Goal: Book appointment/travel/reservation

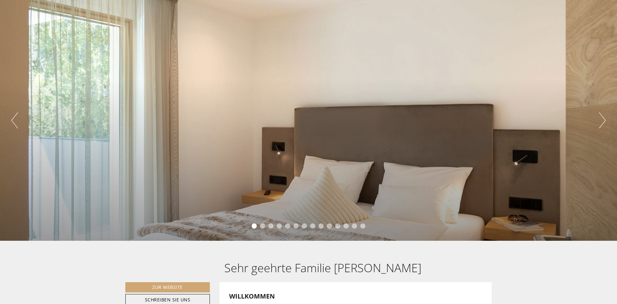
click at [603, 122] on button "Next" at bounding box center [602, 120] width 7 height 16
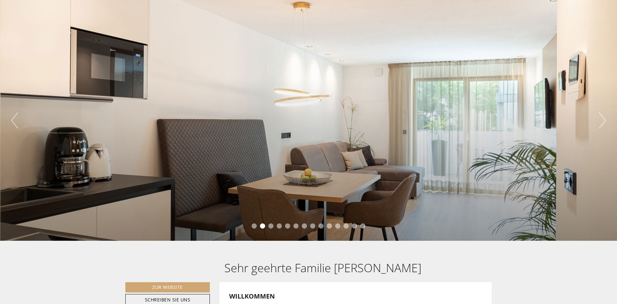
click at [603, 122] on button "Next" at bounding box center [602, 120] width 7 height 16
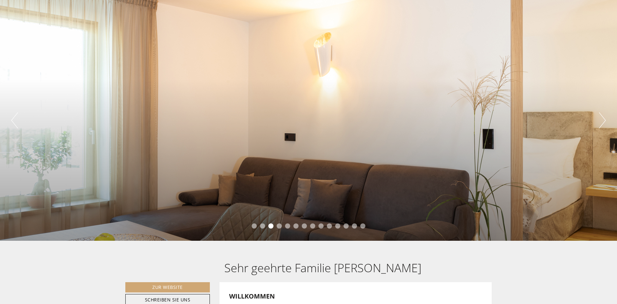
click at [603, 122] on button "Next" at bounding box center [602, 120] width 7 height 16
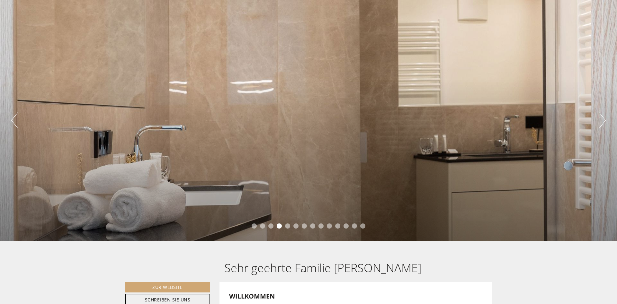
click at [603, 122] on button "Next" at bounding box center [602, 120] width 7 height 16
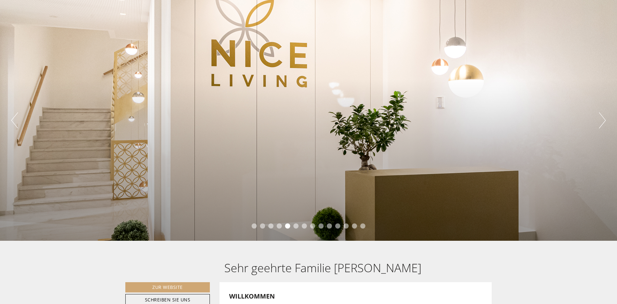
click at [603, 122] on button "Next" at bounding box center [602, 120] width 7 height 16
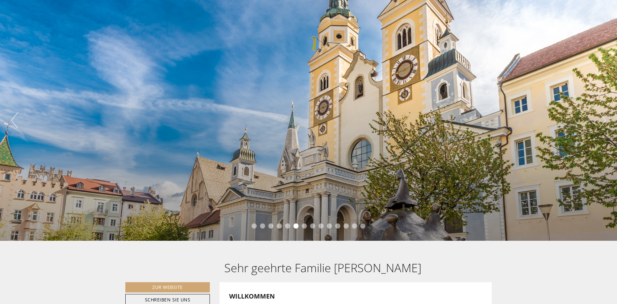
click at [603, 122] on button "Next" at bounding box center [602, 120] width 7 height 16
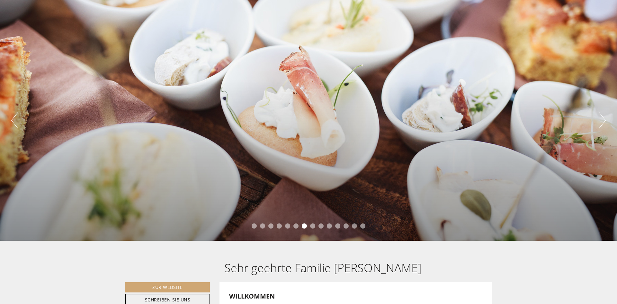
click at [603, 122] on button "Next" at bounding box center [602, 120] width 7 height 16
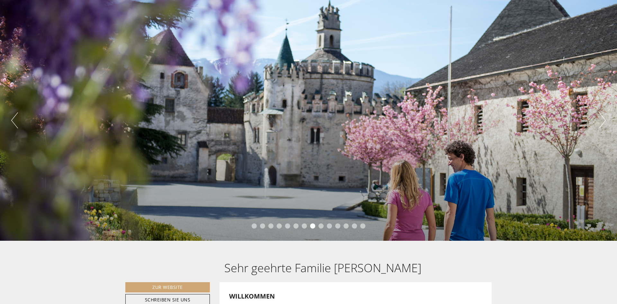
click at [603, 122] on button "Next" at bounding box center [602, 120] width 7 height 16
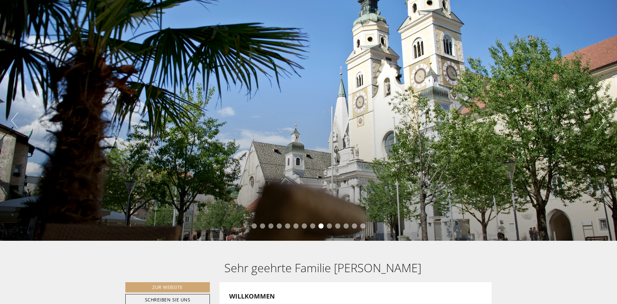
click at [603, 122] on button "Next" at bounding box center [602, 120] width 7 height 16
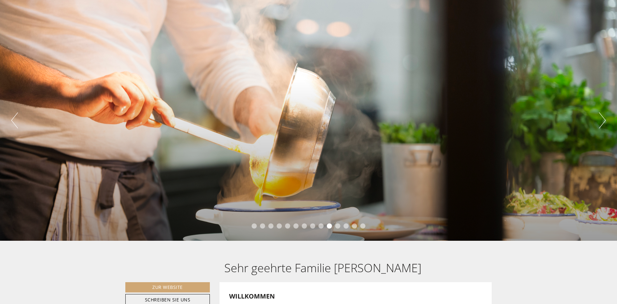
click at [603, 122] on button "Next" at bounding box center [602, 120] width 7 height 16
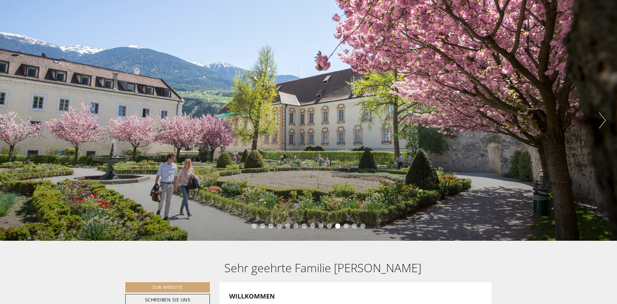
click at [603, 122] on button "Next" at bounding box center [602, 120] width 7 height 16
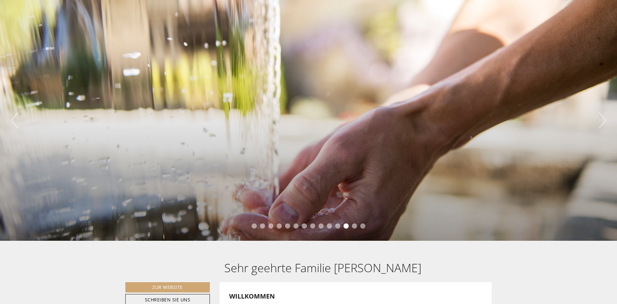
click at [603, 122] on button "Next" at bounding box center [602, 120] width 7 height 16
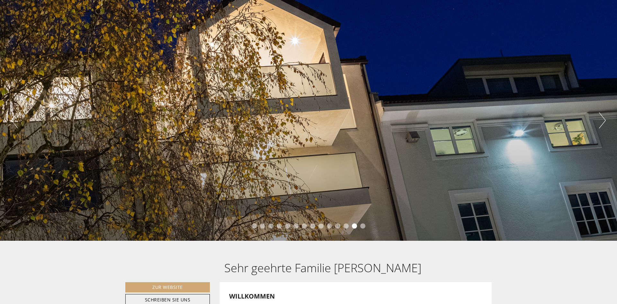
click at [603, 122] on button "Next" at bounding box center [602, 120] width 7 height 16
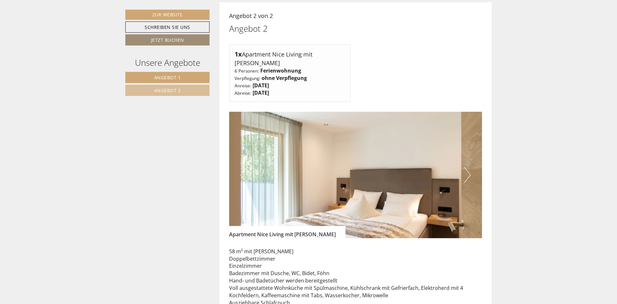
scroll to position [951, 0]
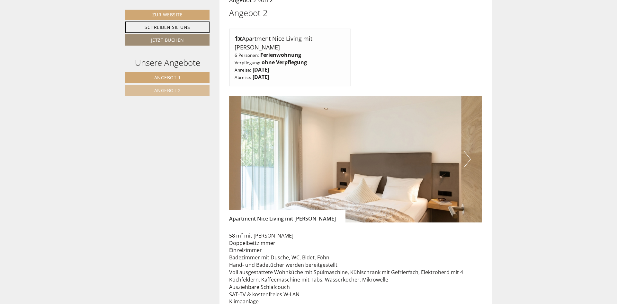
click at [466, 151] on button "Next" at bounding box center [467, 159] width 7 height 16
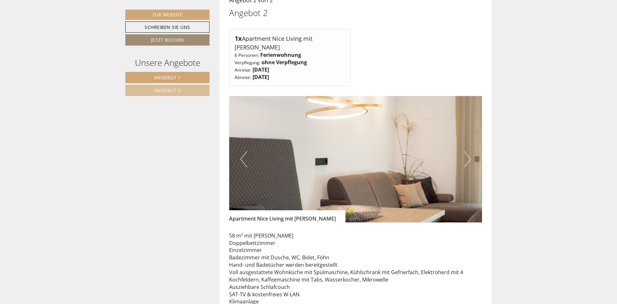
click at [466, 151] on button "Next" at bounding box center [467, 159] width 7 height 16
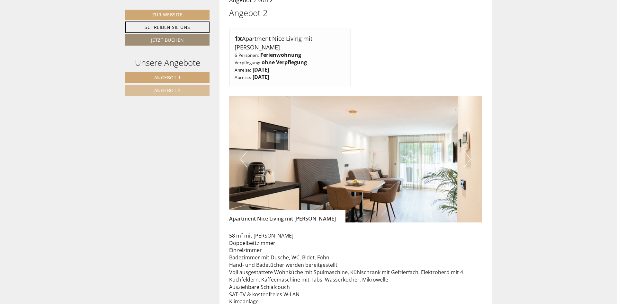
click at [466, 151] on button "Next" at bounding box center [467, 159] width 7 height 16
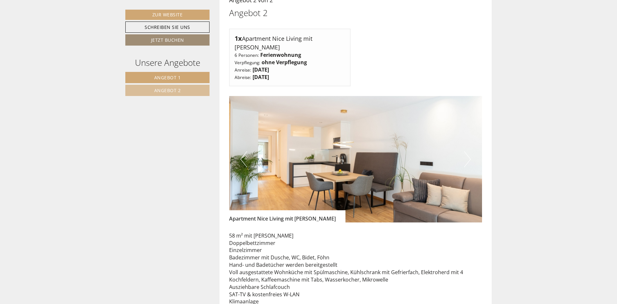
click at [467, 151] on button "Next" at bounding box center [467, 159] width 7 height 16
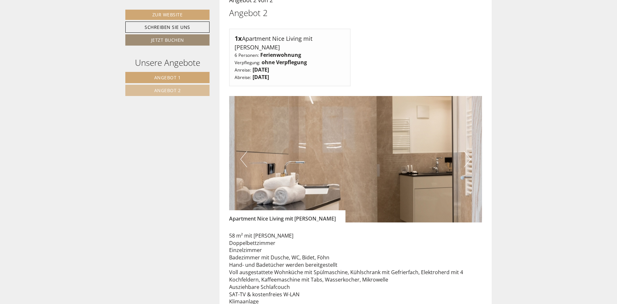
click at [467, 151] on button "Next" at bounding box center [467, 159] width 7 height 16
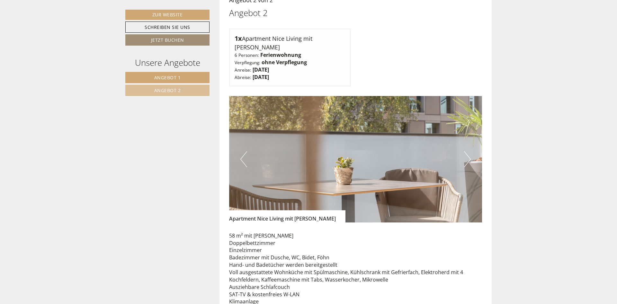
click at [467, 151] on button "Next" at bounding box center [467, 159] width 7 height 16
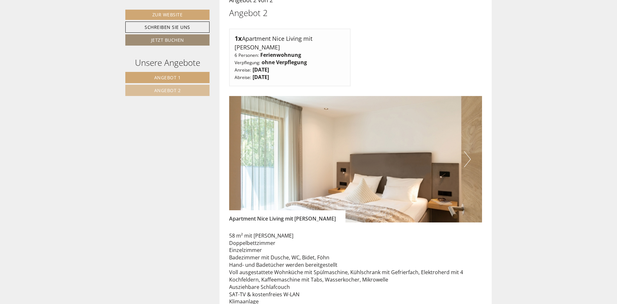
click at [467, 151] on button "Next" at bounding box center [467, 159] width 7 height 16
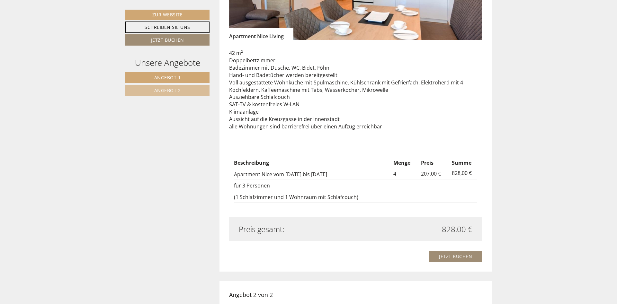
scroll to position [492, 0]
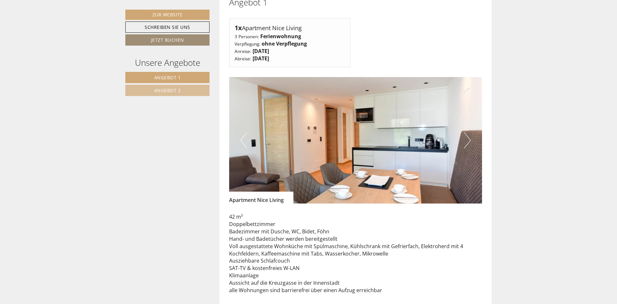
click at [468, 135] on button "Next" at bounding box center [467, 140] width 7 height 16
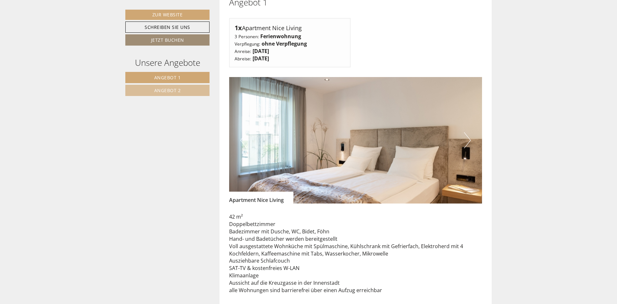
click at [468, 135] on button "Next" at bounding box center [467, 140] width 7 height 16
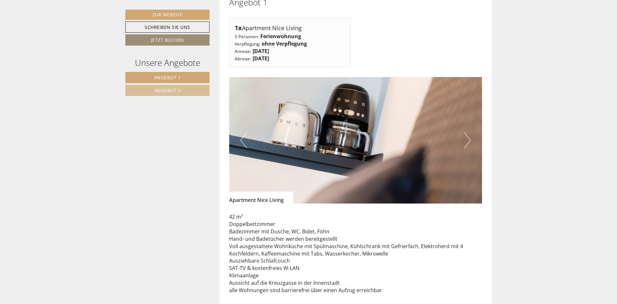
click at [468, 135] on button "Next" at bounding box center [467, 140] width 7 height 16
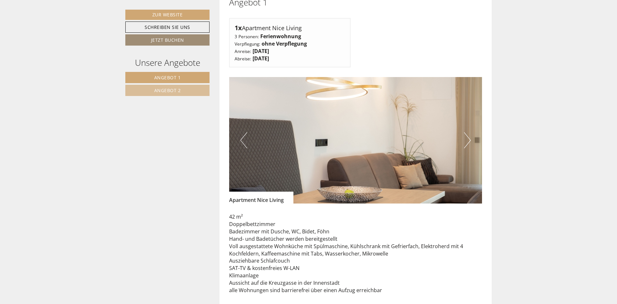
click at [241, 132] on button "Previous" at bounding box center [243, 140] width 7 height 16
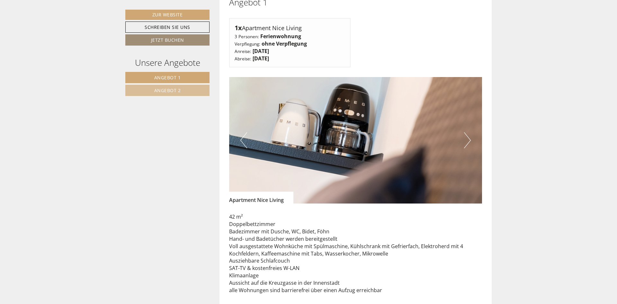
click at [469, 132] on button "Next" at bounding box center [467, 140] width 7 height 16
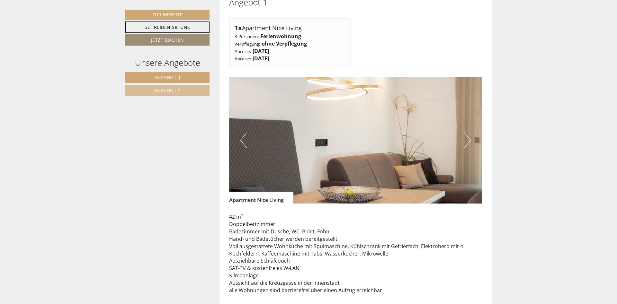
click at [469, 132] on button "Next" at bounding box center [467, 140] width 7 height 16
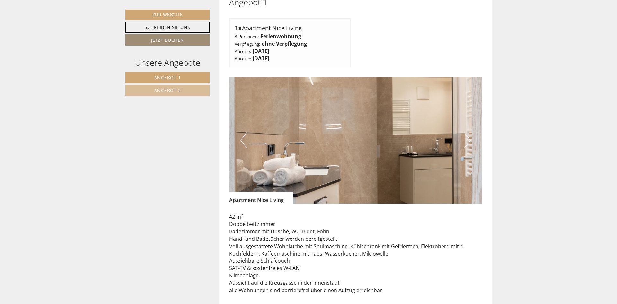
click at [469, 132] on button "Next" at bounding box center [467, 140] width 7 height 16
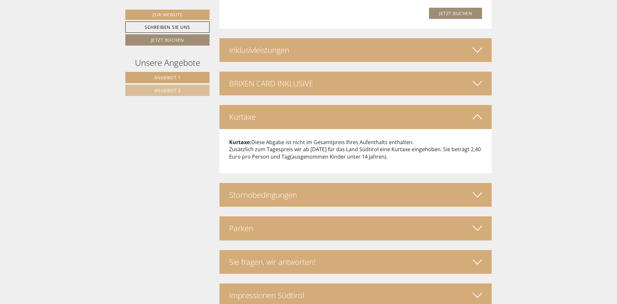
scroll to position [1391, 0]
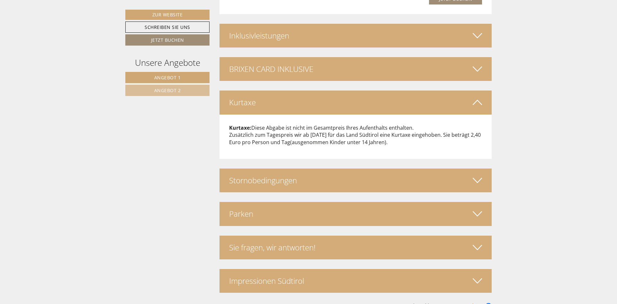
click at [474, 175] on icon at bounding box center [477, 180] width 9 height 11
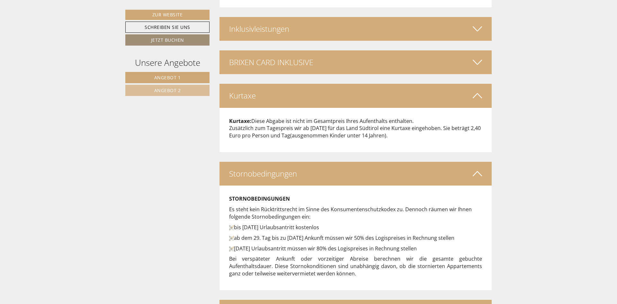
scroll to position [1496, 0]
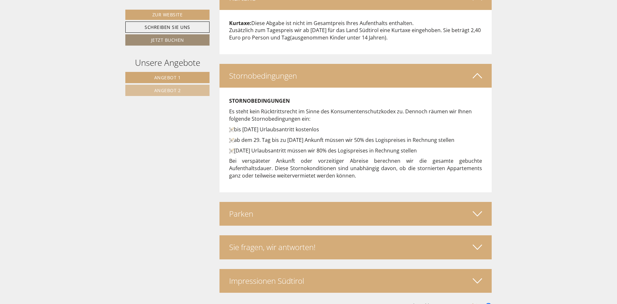
click at [476, 276] on icon at bounding box center [477, 281] width 9 height 11
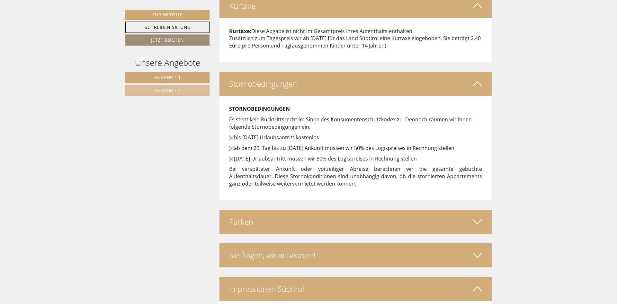
scroll to position [1485, 0]
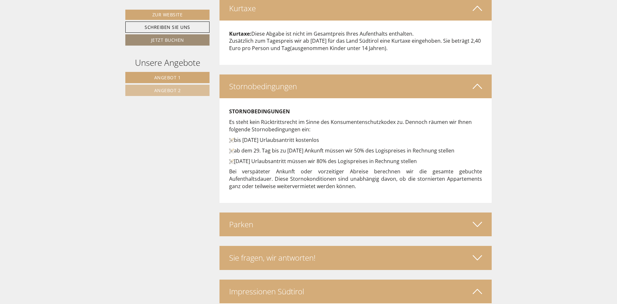
click at [479, 219] on icon at bounding box center [477, 224] width 9 height 11
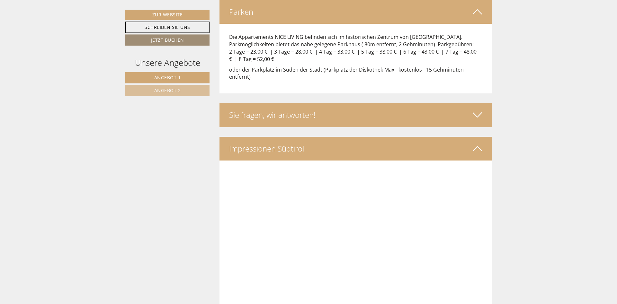
scroll to position [1715, 0]
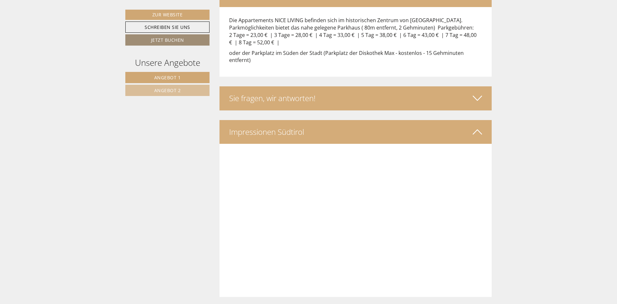
click at [478, 93] on icon at bounding box center [477, 98] width 9 height 11
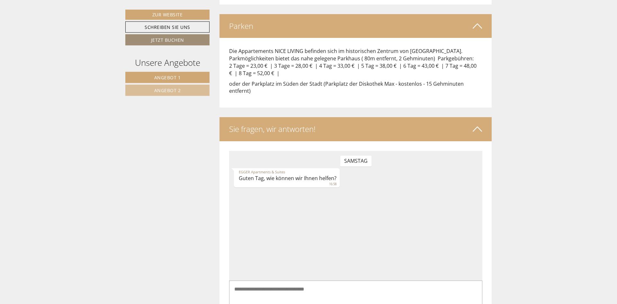
scroll to position [1682, 0]
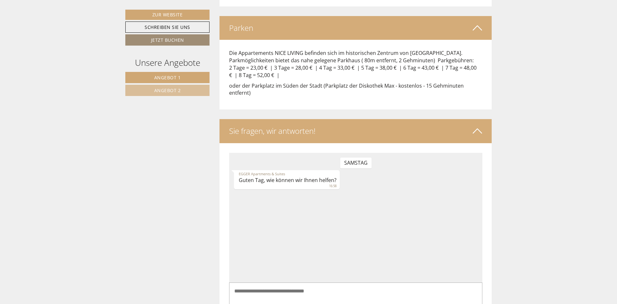
click at [473, 126] on icon at bounding box center [477, 131] width 9 height 11
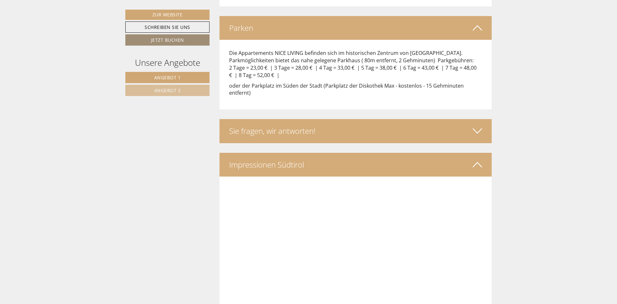
click at [480, 159] on icon at bounding box center [477, 164] width 9 height 11
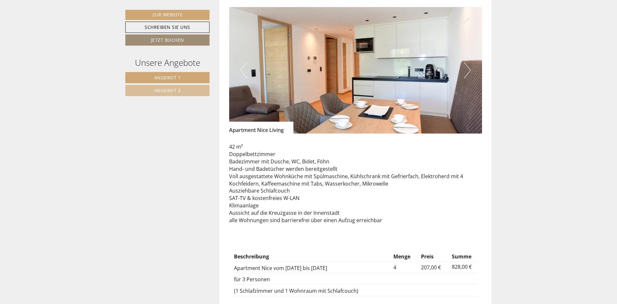
scroll to position [517, 0]
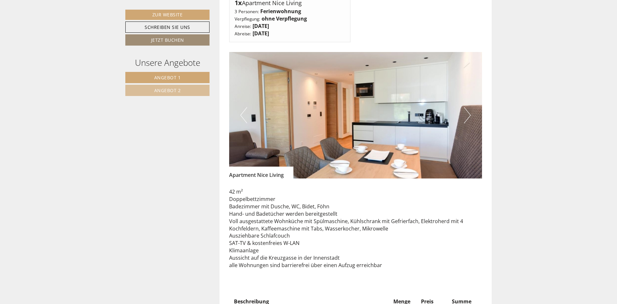
click at [466, 108] on button "Next" at bounding box center [467, 115] width 7 height 16
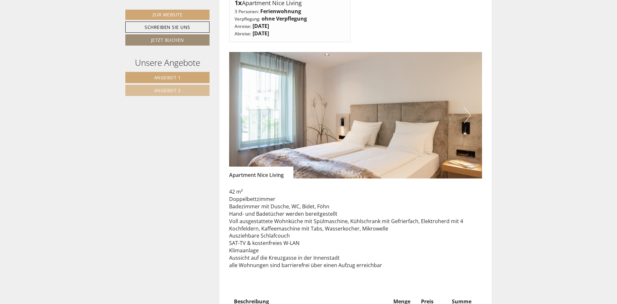
click at [466, 108] on button "Next" at bounding box center [467, 115] width 7 height 16
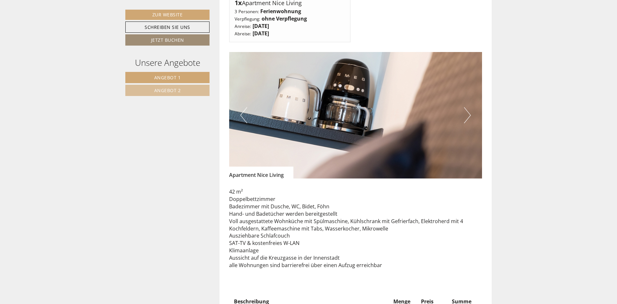
click at [466, 108] on button "Next" at bounding box center [467, 115] width 7 height 16
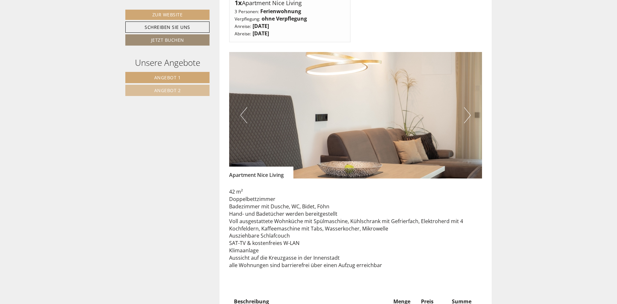
click at [466, 108] on button "Next" at bounding box center [467, 115] width 7 height 16
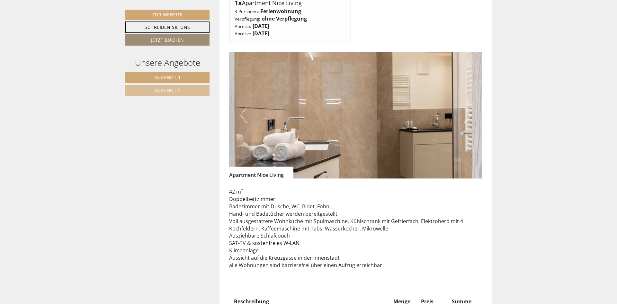
click at [466, 108] on button "Next" at bounding box center [467, 115] width 7 height 16
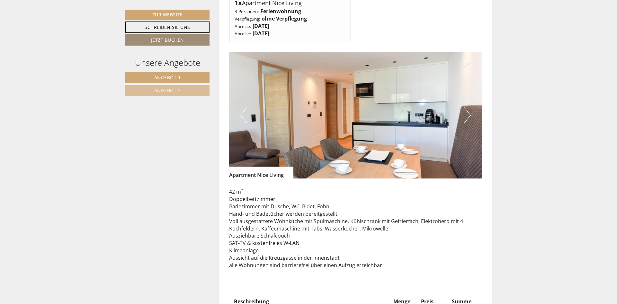
click at [466, 108] on button "Next" at bounding box center [467, 115] width 7 height 16
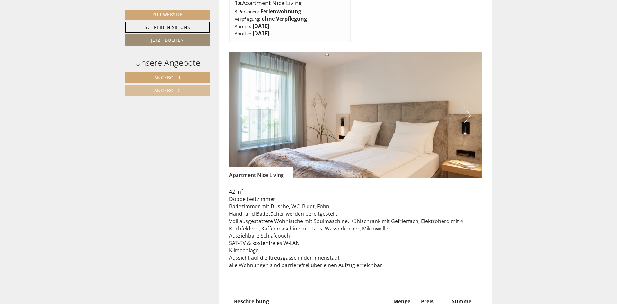
click at [466, 108] on button "Next" at bounding box center [467, 115] width 7 height 16
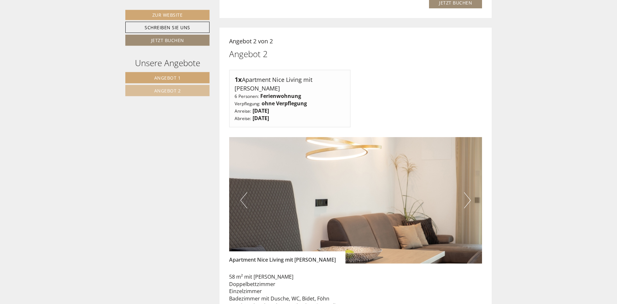
scroll to position [943, 0]
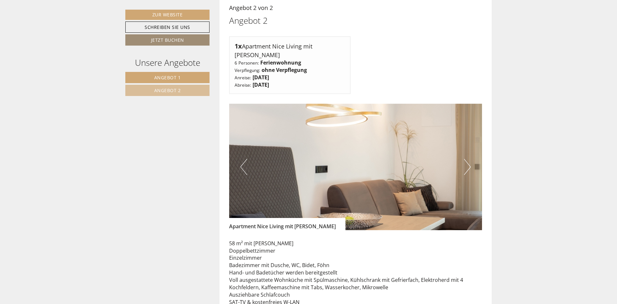
click at [469, 159] on button "Next" at bounding box center [467, 167] width 7 height 16
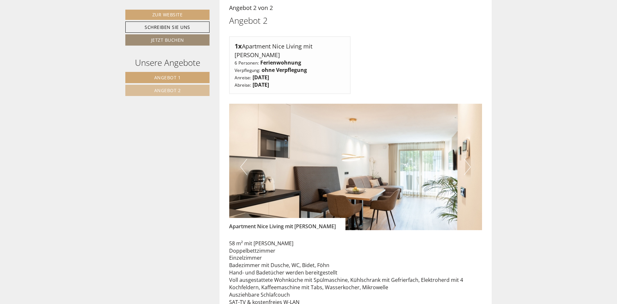
click at [469, 159] on button "Next" at bounding box center [467, 167] width 7 height 16
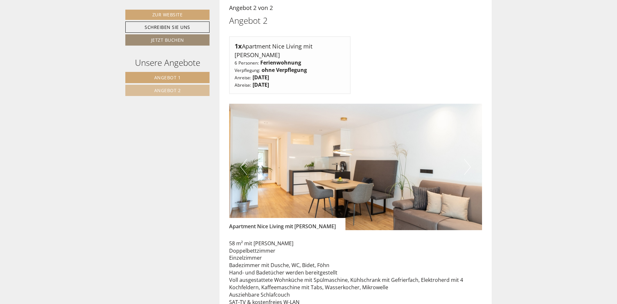
click at [469, 159] on button "Next" at bounding box center [467, 167] width 7 height 16
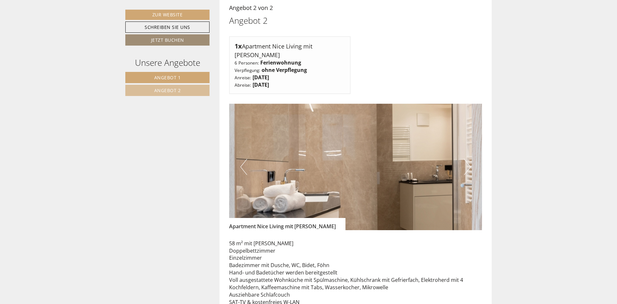
click at [469, 159] on button "Next" at bounding box center [467, 167] width 7 height 16
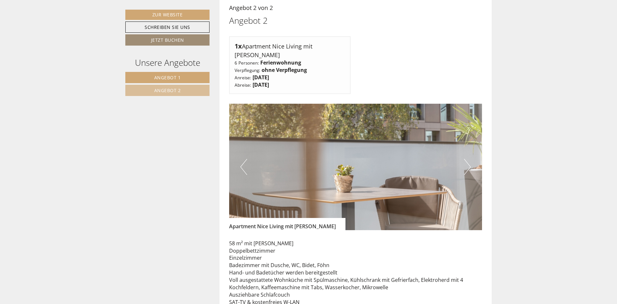
click at [469, 159] on button "Next" at bounding box center [467, 167] width 7 height 16
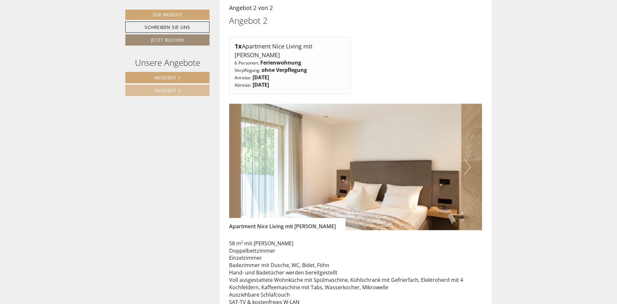
click at [469, 159] on button "Next" at bounding box center [467, 167] width 7 height 16
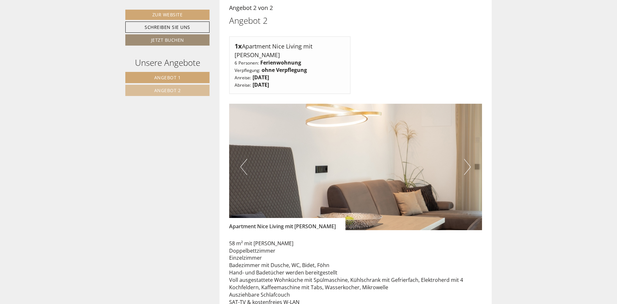
click at [469, 159] on button "Next" at bounding box center [467, 167] width 7 height 16
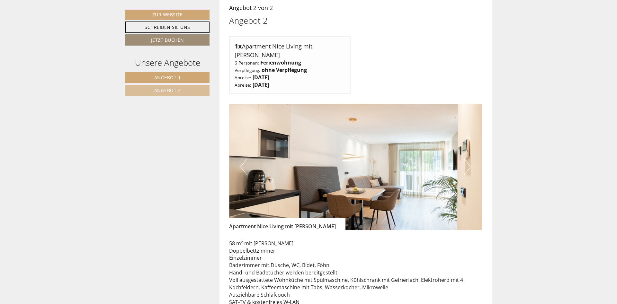
click at [469, 159] on button "Next" at bounding box center [467, 167] width 7 height 16
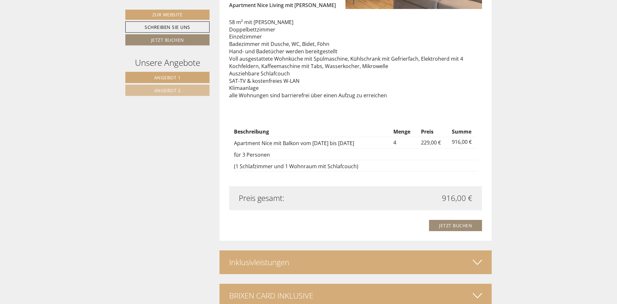
scroll to position [1205, 0]
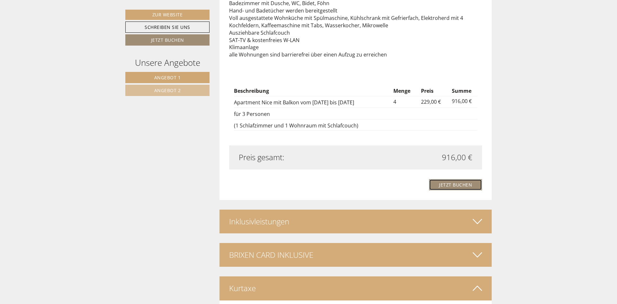
click at [450, 179] on link "Jetzt buchen" at bounding box center [455, 184] width 53 height 11
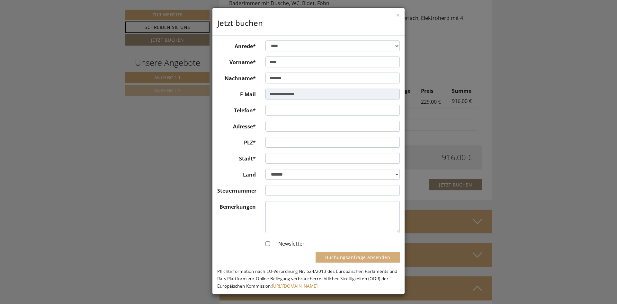
scroll to position [3, 0]
click at [396, 15] on button "×" at bounding box center [398, 15] width 4 height 7
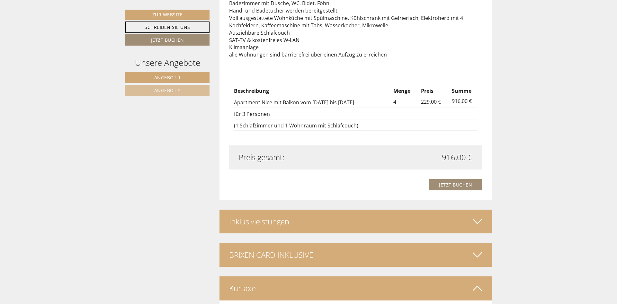
click at [479, 216] on icon at bounding box center [477, 221] width 9 height 11
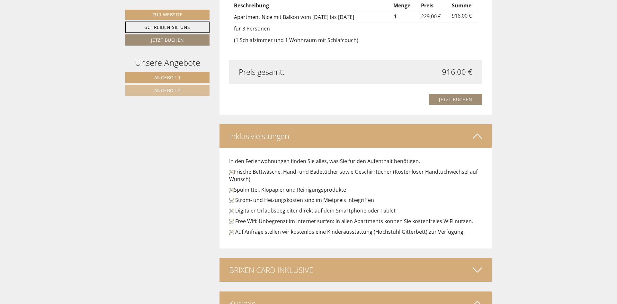
scroll to position [1303, 0]
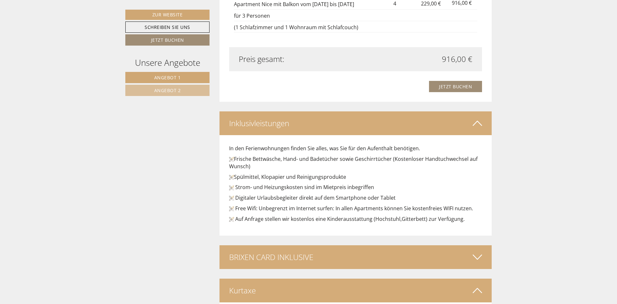
click at [476, 252] on icon at bounding box center [477, 257] width 9 height 11
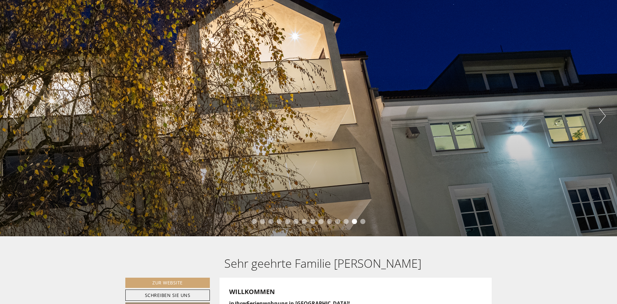
scroll to position [0, 0]
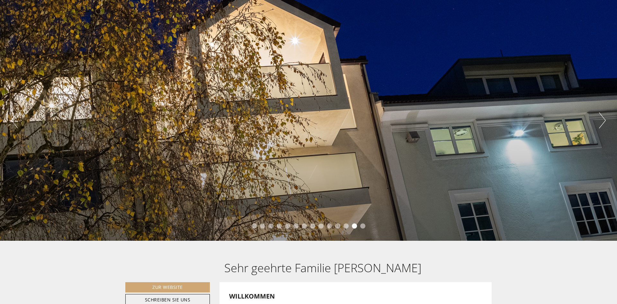
click at [603, 122] on button "Next" at bounding box center [602, 120] width 7 height 16
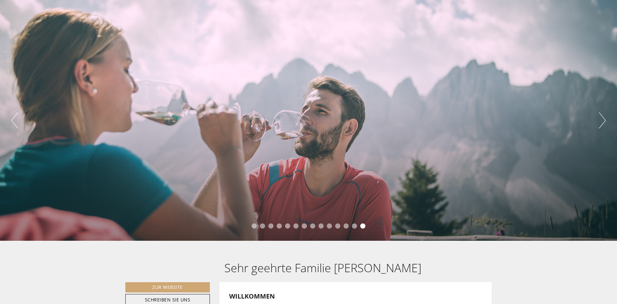
click at [603, 122] on button "Next" at bounding box center [602, 120] width 7 height 16
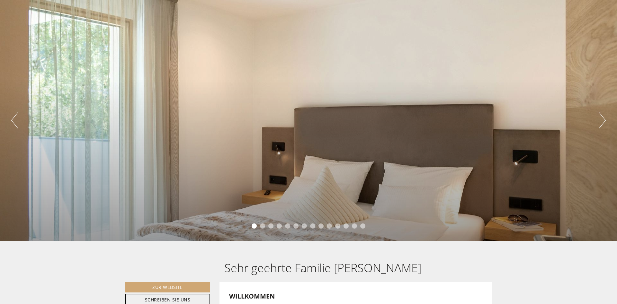
click at [603, 122] on button "Next" at bounding box center [602, 120] width 7 height 16
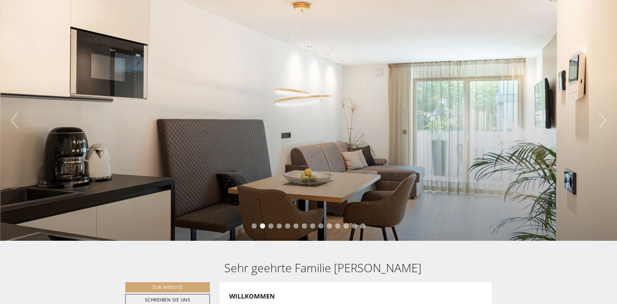
click at [603, 122] on button "Next" at bounding box center [602, 120] width 7 height 16
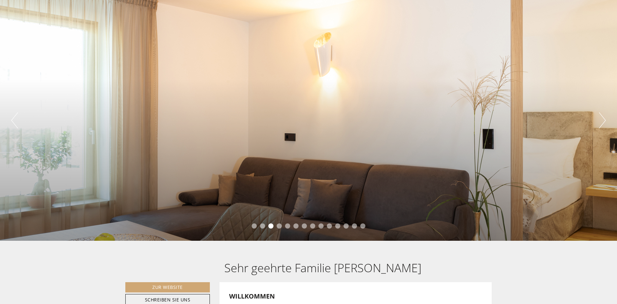
click at [603, 122] on button "Next" at bounding box center [602, 120] width 7 height 16
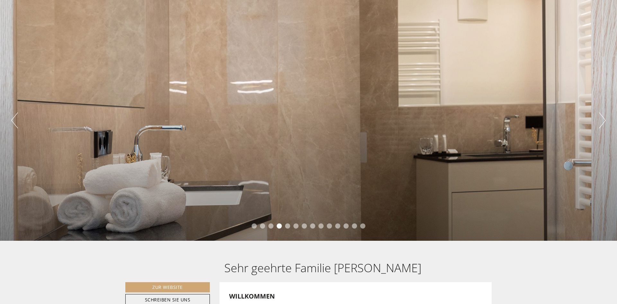
click at [603, 122] on button "Next" at bounding box center [602, 120] width 7 height 16
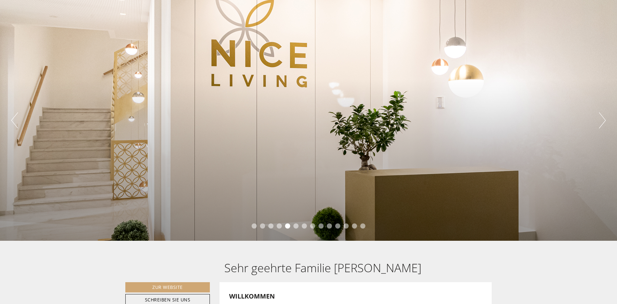
click at [603, 122] on button "Next" at bounding box center [602, 120] width 7 height 16
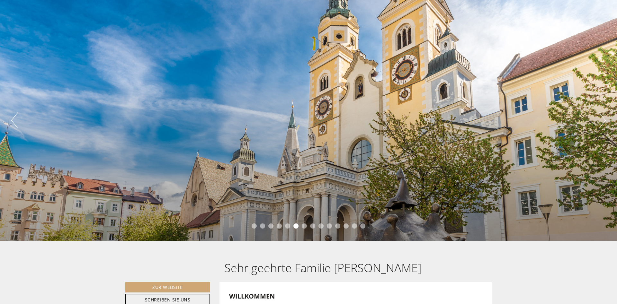
click at [603, 122] on button "Next" at bounding box center [602, 120] width 7 height 16
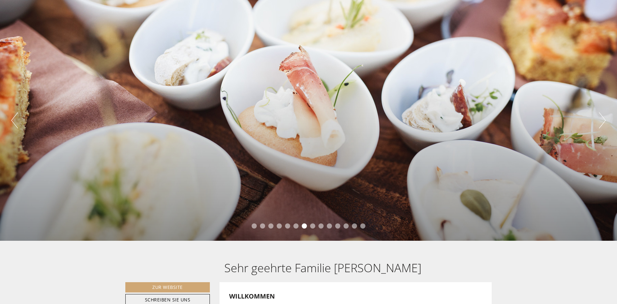
click at [603, 122] on button "Next" at bounding box center [602, 120] width 7 height 16
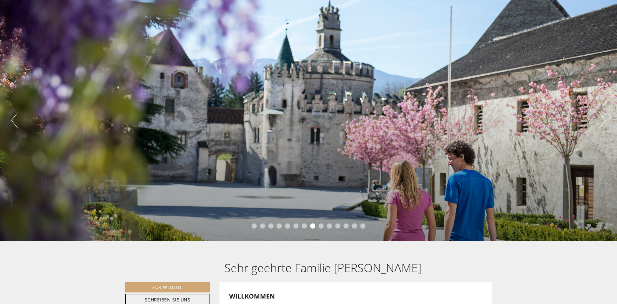
click at [603, 122] on button "Next" at bounding box center [602, 120] width 7 height 16
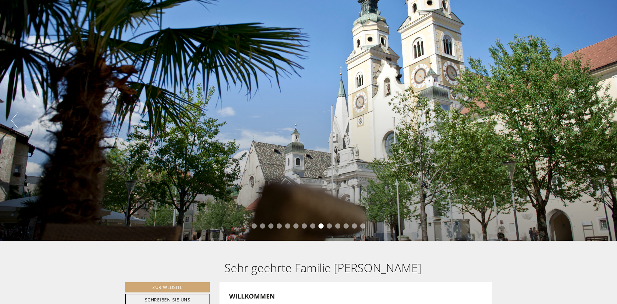
click at [603, 122] on button "Next" at bounding box center [602, 120] width 7 height 16
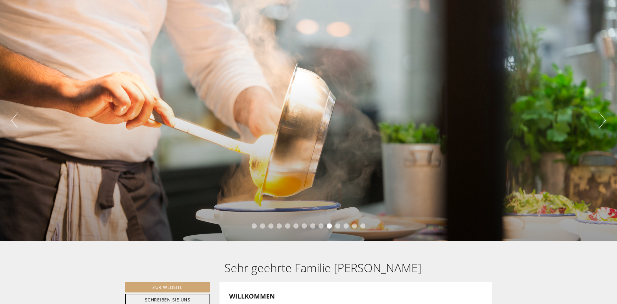
click at [603, 122] on button "Next" at bounding box center [602, 120] width 7 height 16
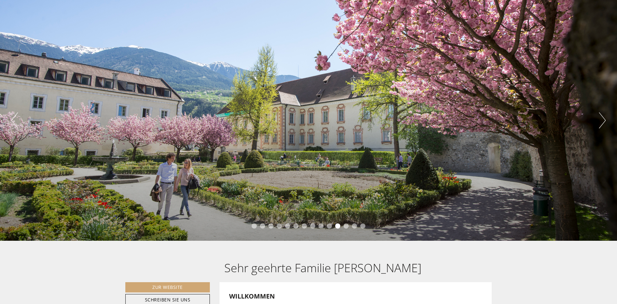
click at [603, 122] on button "Next" at bounding box center [602, 120] width 7 height 16
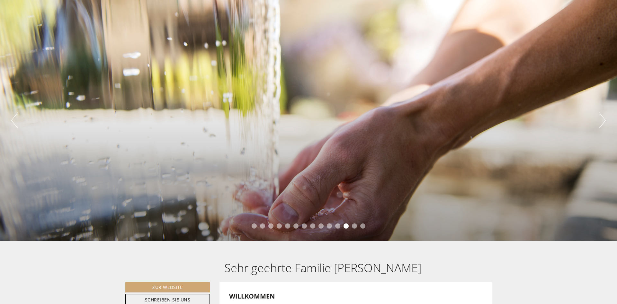
click at [603, 122] on button "Next" at bounding box center [602, 120] width 7 height 16
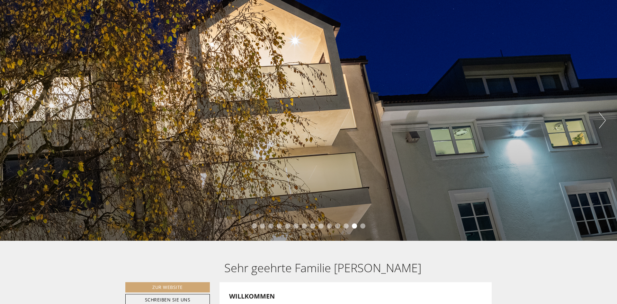
click at [603, 122] on button "Next" at bounding box center [602, 120] width 7 height 16
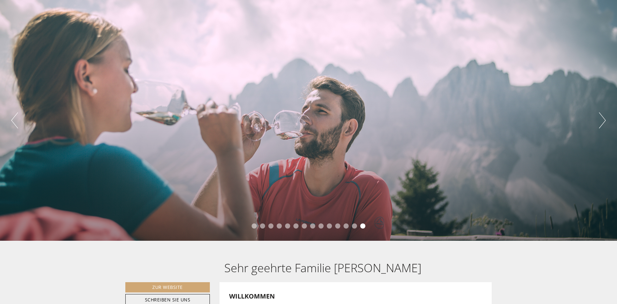
click at [603, 122] on button "Next" at bounding box center [602, 120] width 7 height 16
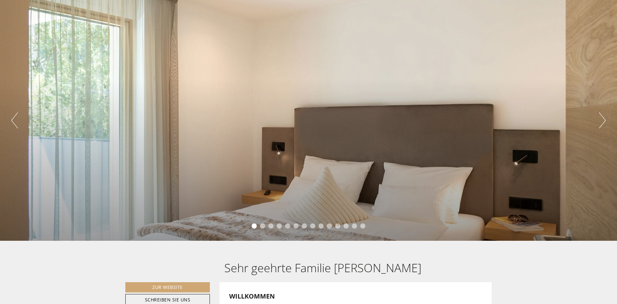
click at [603, 122] on button "Next" at bounding box center [602, 120] width 7 height 16
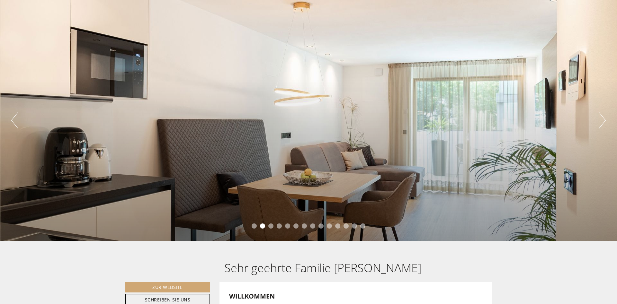
click at [603, 122] on button "Next" at bounding box center [602, 120] width 7 height 16
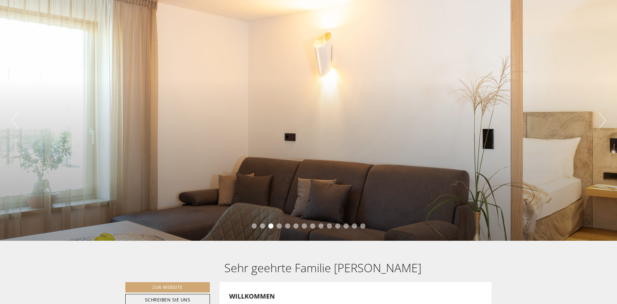
click at [603, 122] on button "Next" at bounding box center [602, 120] width 7 height 16
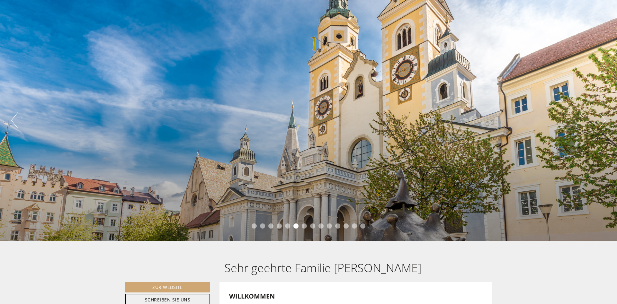
click at [600, 122] on button "Next" at bounding box center [602, 120] width 7 height 16
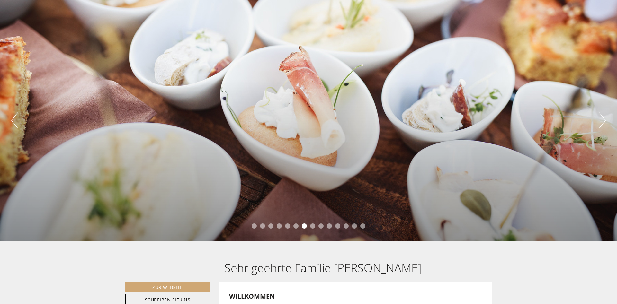
click at [600, 122] on button "Next" at bounding box center [602, 120] width 7 height 16
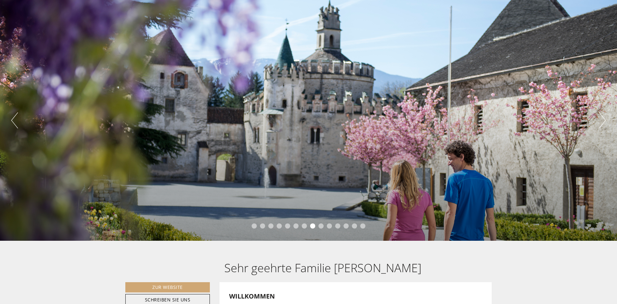
click at [600, 122] on button "Next" at bounding box center [602, 120] width 7 height 16
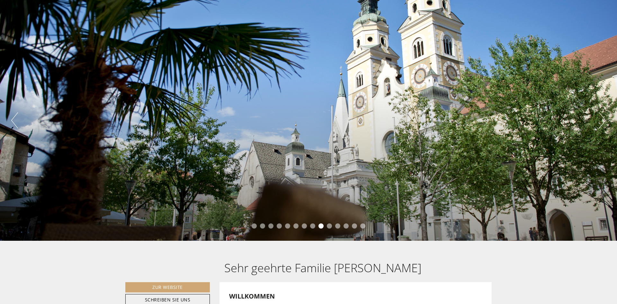
click at [600, 122] on button "Next" at bounding box center [602, 120] width 7 height 16
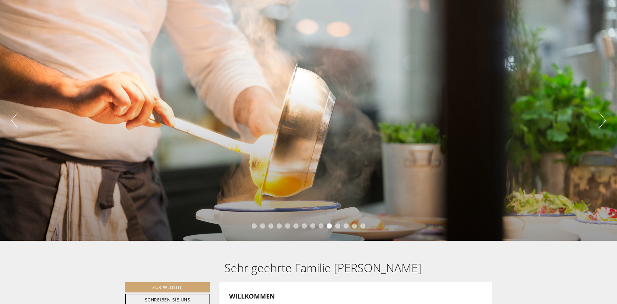
click at [600, 122] on button "Next" at bounding box center [602, 120] width 7 height 16
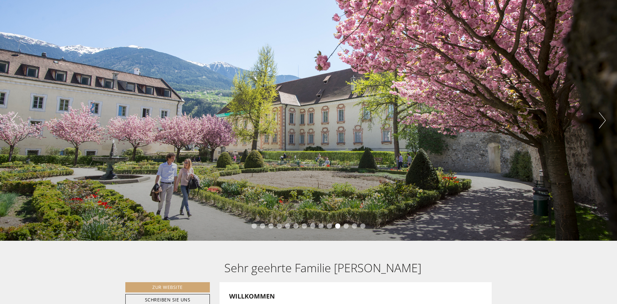
click at [600, 122] on button "Next" at bounding box center [602, 120] width 7 height 16
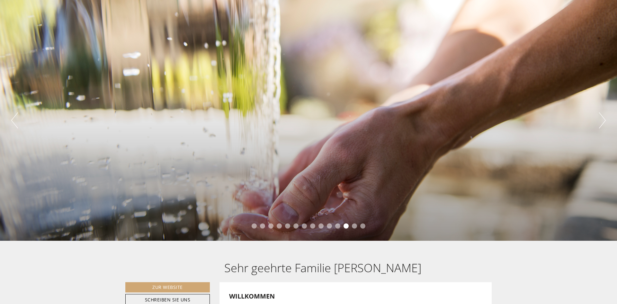
click at [600, 122] on button "Next" at bounding box center [602, 120] width 7 height 16
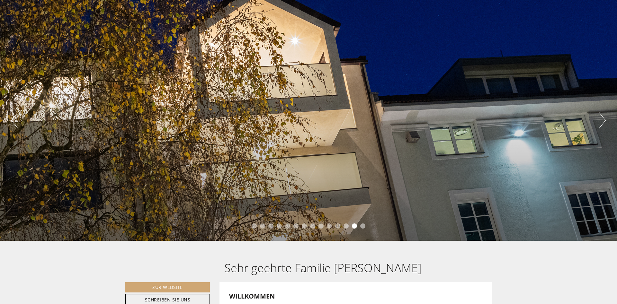
click at [600, 122] on button "Next" at bounding box center [602, 120] width 7 height 16
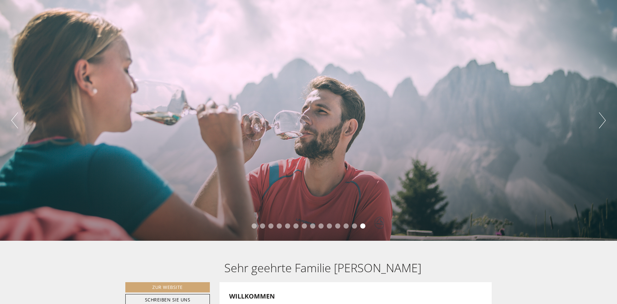
click at [600, 122] on button "Next" at bounding box center [602, 120] width 7 height 16
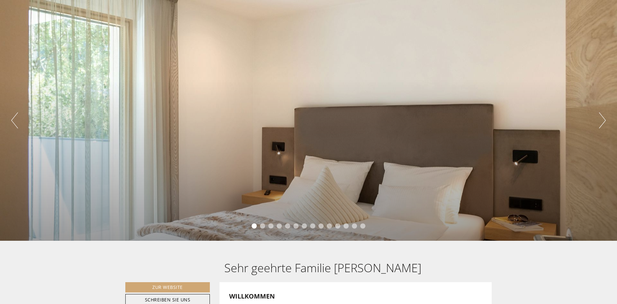
click at [600, 122] on button "Next" at bounding box center [602, 120] width 7 height 16
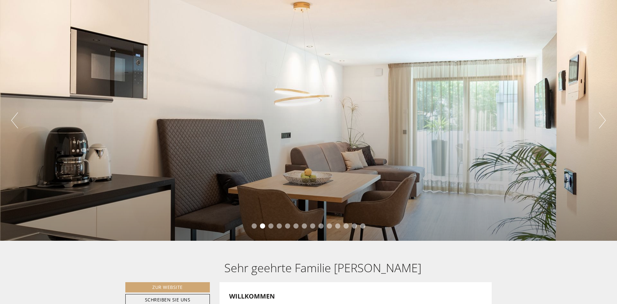
click at [600, 122] on button "Next" at bounding box center [602, 120] width 7 height 16
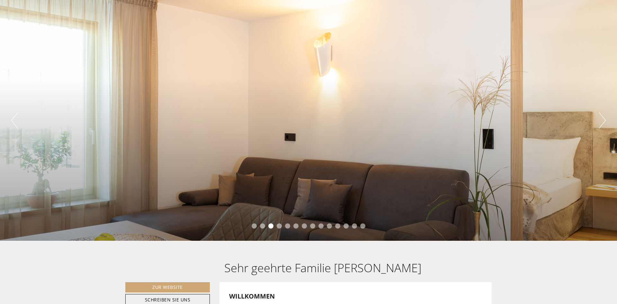
click at [600, 122] on button "Next" at bounding box center [602, 120] width 7 height 16
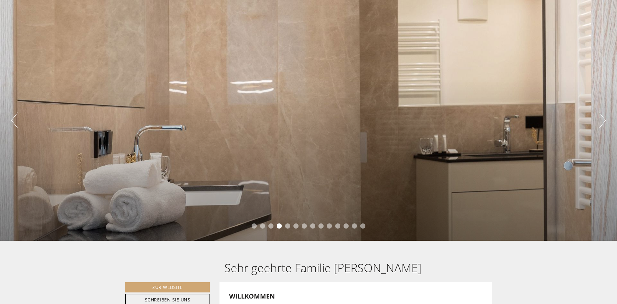
click at [600, 122] on button "Next" at bounding box center [602, 120] width 7 height 16
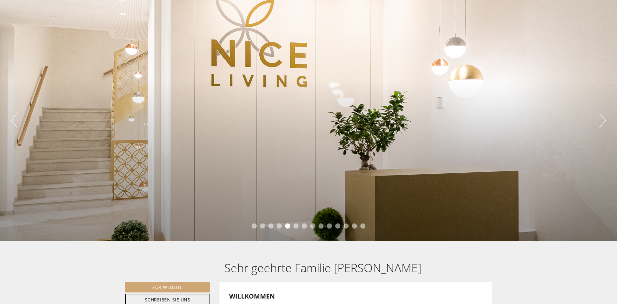
click at [600, 122] on button "Next" at bounding box center [602, 120] width 7 height 16
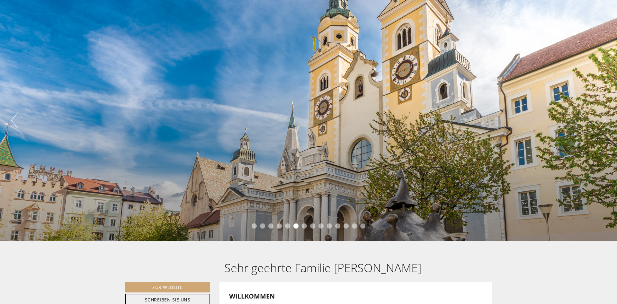
click at [602, 122] on button "Next" at bounding box center [602, 120] width 7 height 16
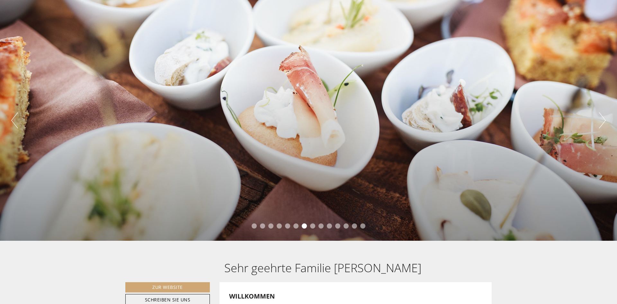
click at [602, 122] on button "Next" at bounding box center [602, 120] width 7 height 16
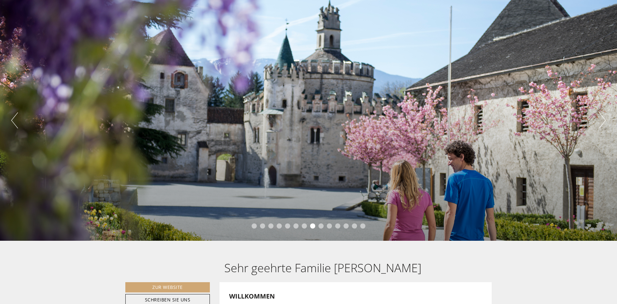
click at [602, 122] on button "Next" at bounding box center [602, 120] width 7 height 16
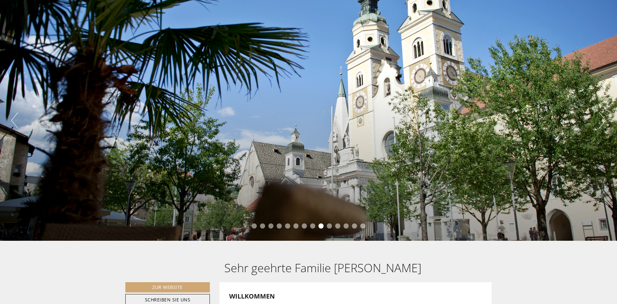
click at [602, 122] on button "Next" at bounding box center [602, 120] width 7 height 16
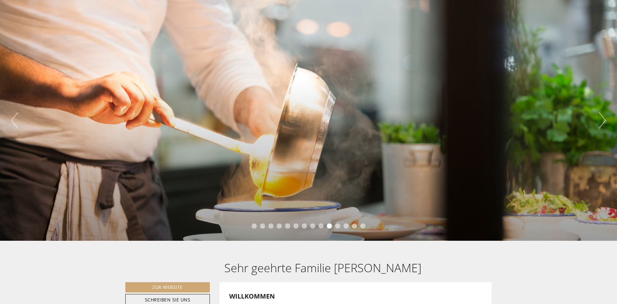
click at [602, 121] on button "Next" at bounding box center [602, 120] width 7 height 16
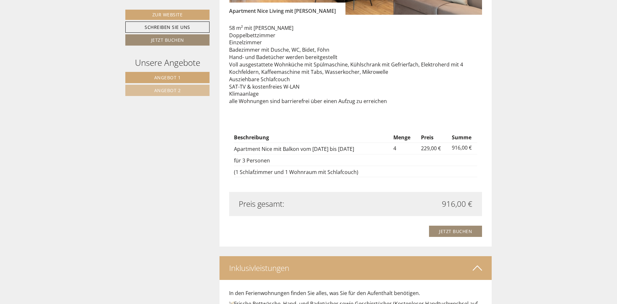
scroll to position [1147, 0]
